Goal: Check status: Check status

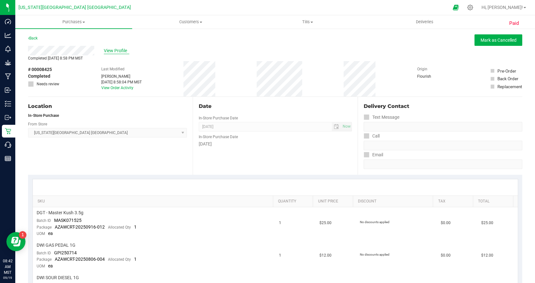
click at [112, 52] on span "View Profile" at bounding box center [116, 50] width 25 height 7
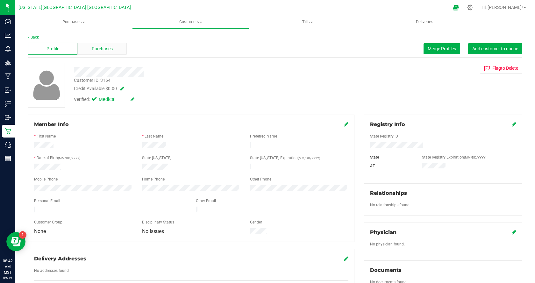
click at [112, 47] on div "Purchases" at bounding box center [101, 49] width 49 height 12
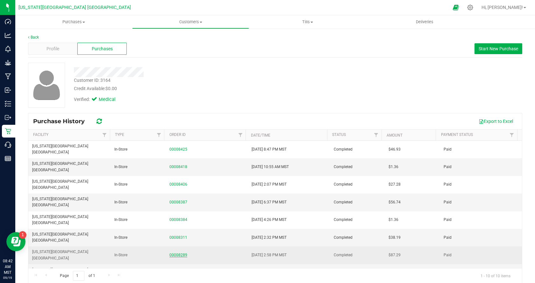
click at [178, 253] on link "00008289" at bounding box center [178, 255] width 18 height 4
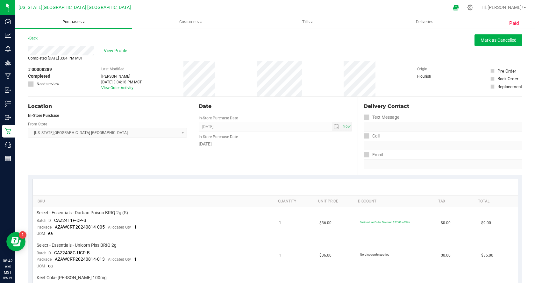
click at [75, 20] on span "Purchases" at bounding box center [73, 22] width 117 height 6
click at [74, 56] on li "All purchases" at bounding box center [73, 54] width 117 height 8
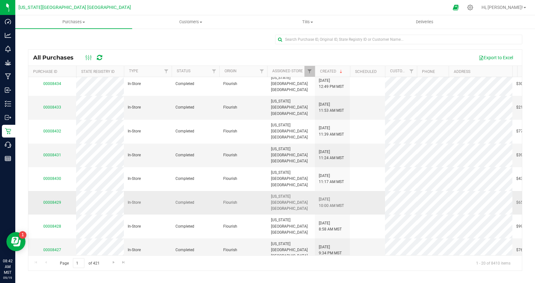
scroll to position [179, 0]
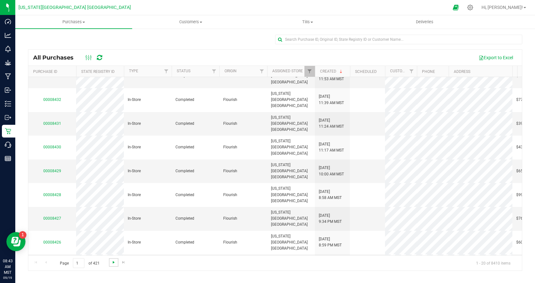
click at [112, 264] on span "Go to the next page" at bounding box center [113, 262] width 5 height 5
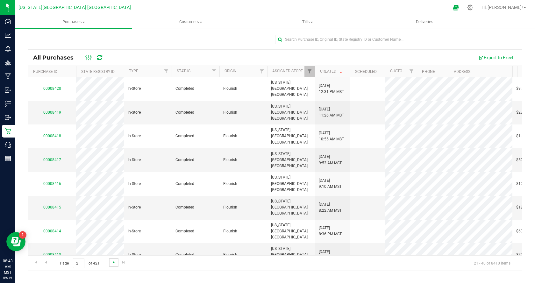
click at [112, 264] on span "Go to the next page" at bounding box center [113, 262] width 5 height 5
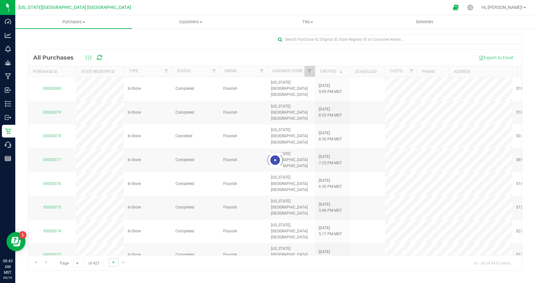
click at [112, 264] on span "Go to the next page" at bounding box center [113, 262] width 5 height 5
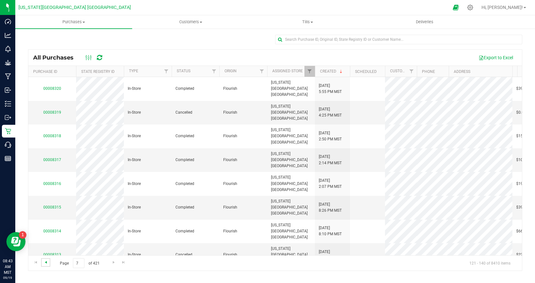
click at [47, 263] on span "Go to the previous page" at bounding box center [45, 262] width 5 height 5
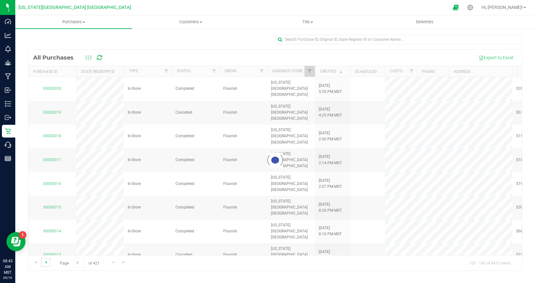
click at [47, 263] on span "Go to the previous page" at bounding box center [45, 262] width 5 height 5
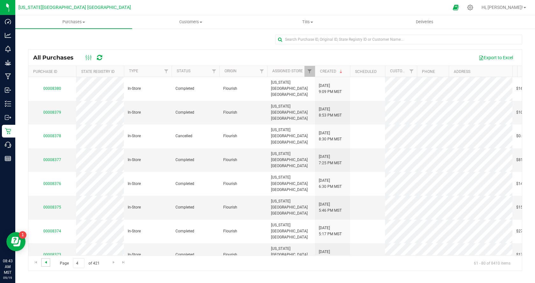
click at [47, 263] on span "Go to the previous page" at bounding box center [45, 262] width 5 height 5
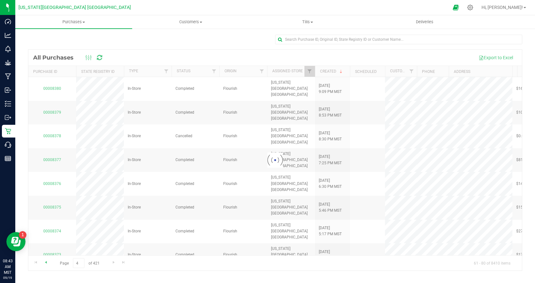
click at [47, 263] on div at bounding box center [275, 160] width 494 height 221
click at [47, 263] on span "Go to the previous page" at bounding box center [45, 262] width 5 height 5
click at [47, 263] on div "Page 2 of 421 21 - 40 of 8410 items" at bounding box center [275, 262] width 494 height 15
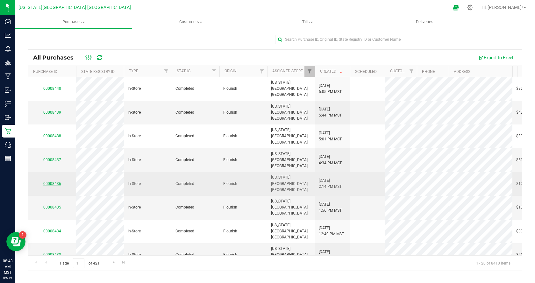
click at [51, 182] on link "00008436" at bounding box center [52, 184] width 18 height 4
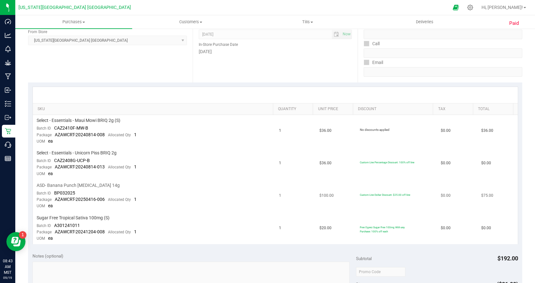
scroll to position [96, 0]
